Goal: Check status: Check status

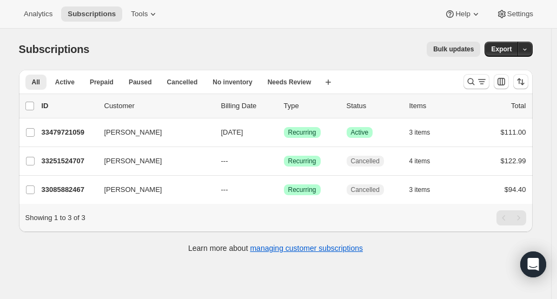
click at [69, 132] on p "33479721059" at bounding box center [69, 132] width 54 height 11
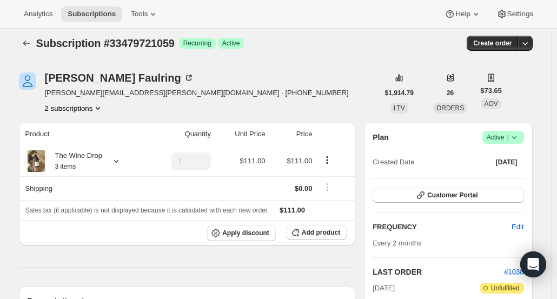
scroll to position [1, 0]
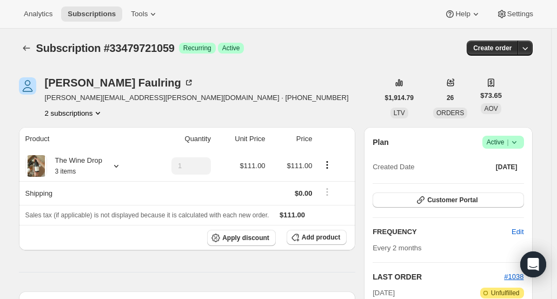
click at [460, 202] on span "Customer Portal" at bounding box center [452, 200] width 50 height 9
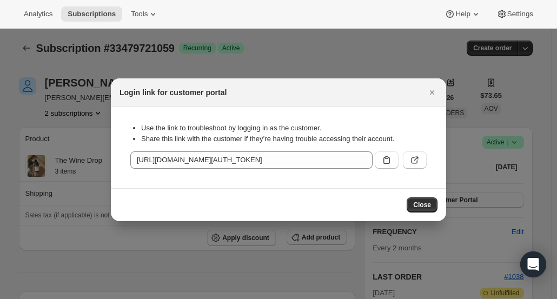
click at [414, 167] on button ":r37:" at bounding box center [415, 159] width 24 height 17
click at [435, 97] on icon "Close" at bounding box center [432, 92] width 11 height 11
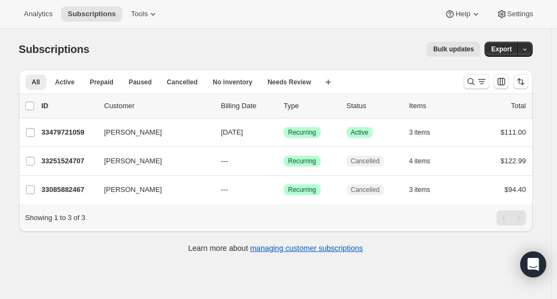
click at [124, 135] on span "[PERSON_NAME]" at bounding box center [133, 132] width 58 height 11
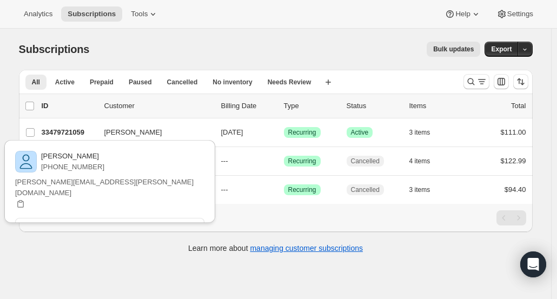
click at [63, 133] on p "33479721059" at bounding box center [69, 132] width 54 height 11
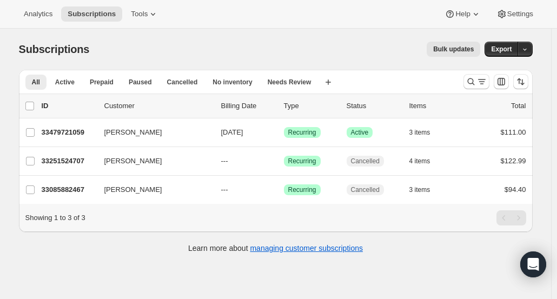
click at [143, 130] on span "[PERSON_NAME]" at bounding box center [133, 132] width 58 height 11
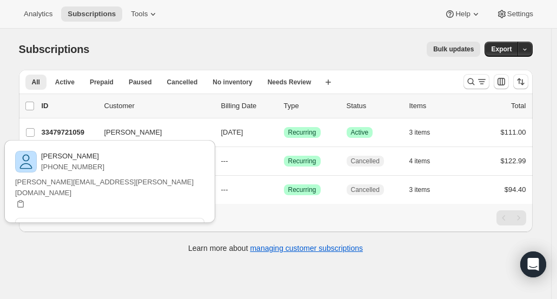
click at [132, 221] on span "View customer" at bounding box center [109, 225] width 45 height 9
click at [162, 264] on div "All Active Prepaid Paused Cancelled No inventory Needs Review More views All Ac…" at bounding box center [276, 167] width 514 height 195
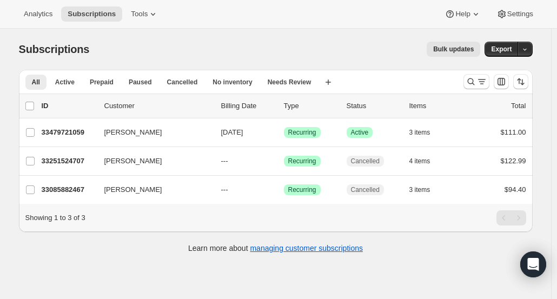
click at [70, 132] on p "33479721059" at bounding box center [69, 132] width 54 height 11
click at [118, 135] on span "[PERSON_NAME]" at bounding box center [133, 132] width 58 height 11
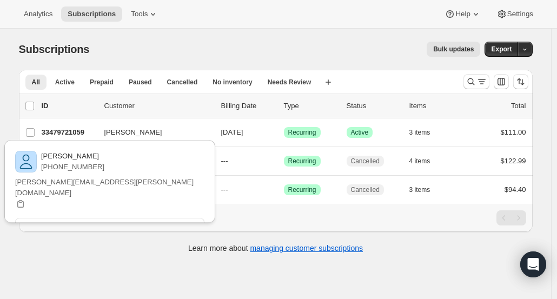
click at [117, 218] on button "View customer" at bounding box center [109, 225] width 189 height 15
